Goal: Task Accomplishment & Management: Manage account settings

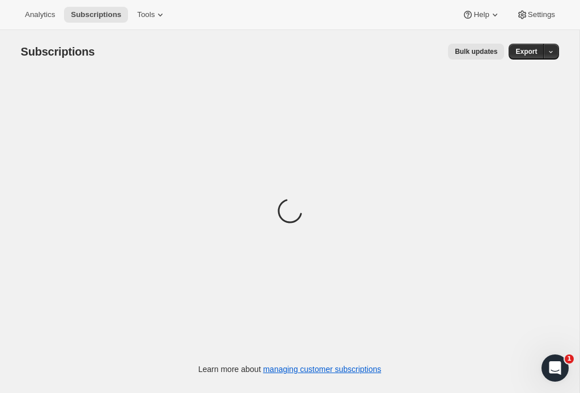
click at [140, 17] on span "Tools" at bounding box center [146, 14] width 18 height 9
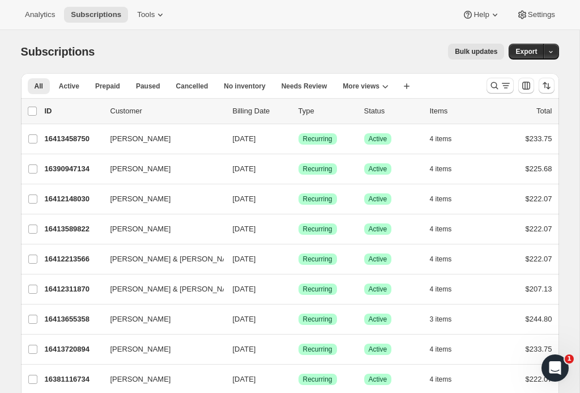
click at [292, 52] on div "Bulk updates" at bounding box center [306, 52] width 396 height 16
click at [501, 89] on icon "Search and filter results" at bounding box center [506, 85] width 11 height 11
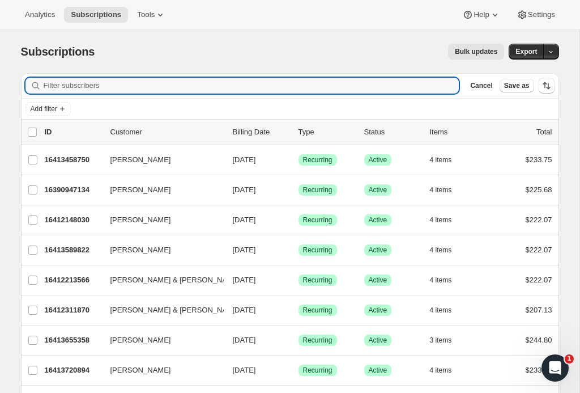
click at [301, 88] on input "Filter subscribers" at bounding box center [252, 86] width 416 height 16
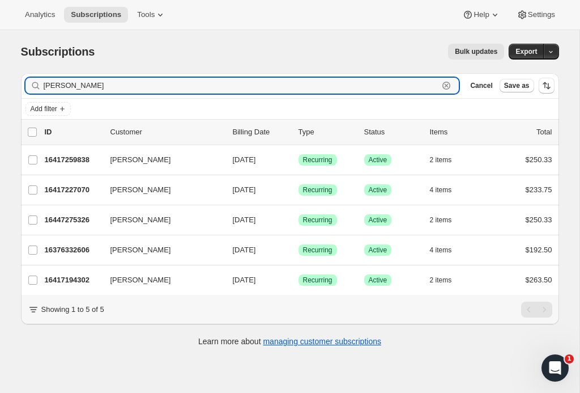
click at [165, 79] on input "[PERSON_NAME]" at bounding box center [242, 86] width 396 height 16
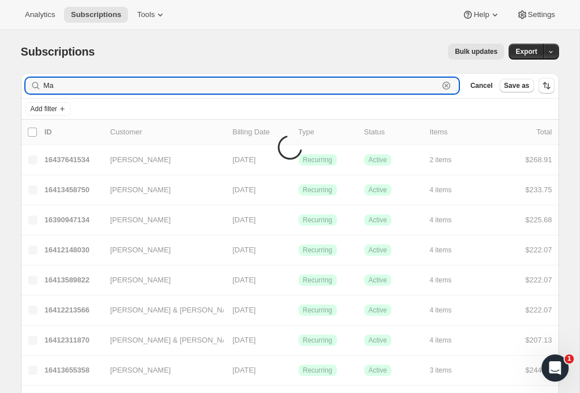
click at [341, 79] on input "Ma" at bounding box center [242, 86] width 396 height 16
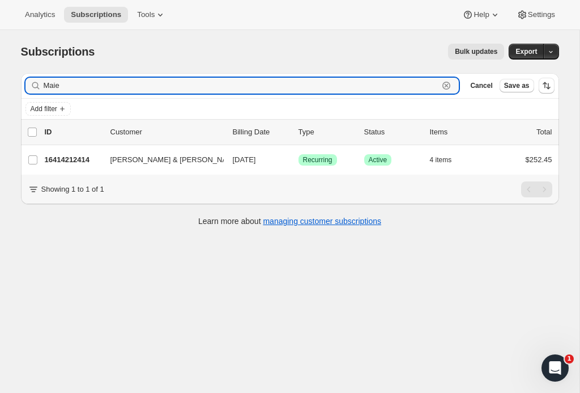
type input "Maie"
click at [143, 158] on span "[PERSON_NAME] & [PERSON_NAME]" at bounding box center [176, 159] width 130 height 11
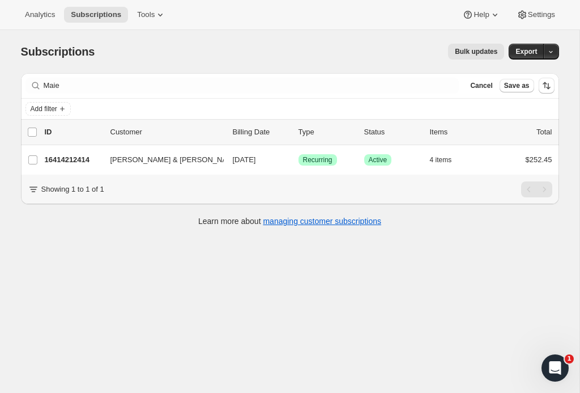
click at [75, 156] on p "16414212414" at bounding box center [73, 159] width 57 height 11
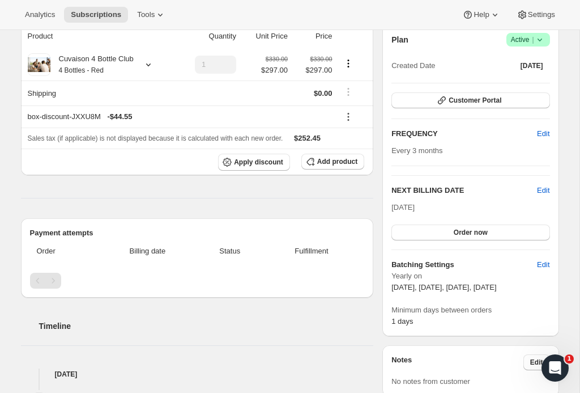
scroll to position [41, 0]
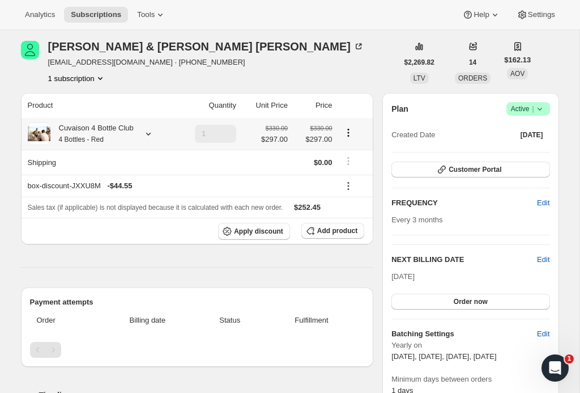
click at [134, 124] on div "Cuvaison 4 Bottle Club 4 Bottles - Red" at bounding box center [91, 133] width 83 height 23
